Goal: Information Seeking & Learning: Learn about a topic

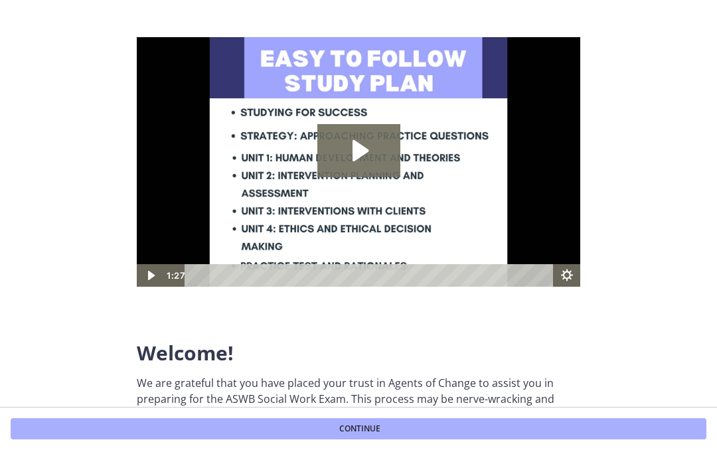
click at [533, 436] on button "Continue" at bounding box center [359, 428] width 696 height 21
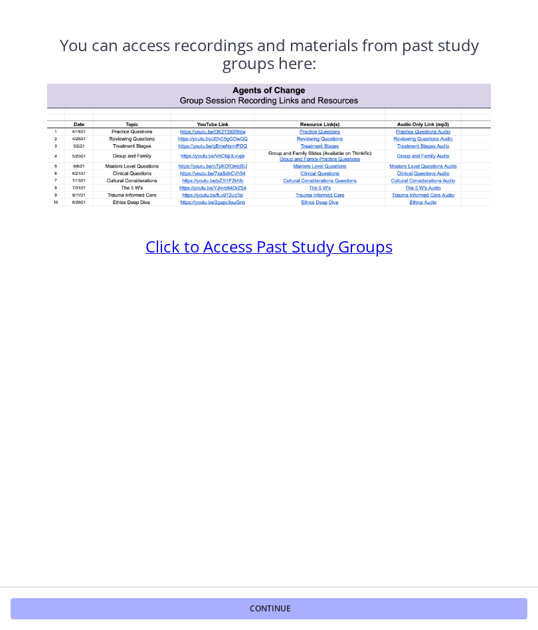
click at [377, 257] on span "Click to Access Past Study Groups" at bounding box center [268, 246] width 247 height 22
